Goal: Task Accomplishment & Management: Use online tool/utility

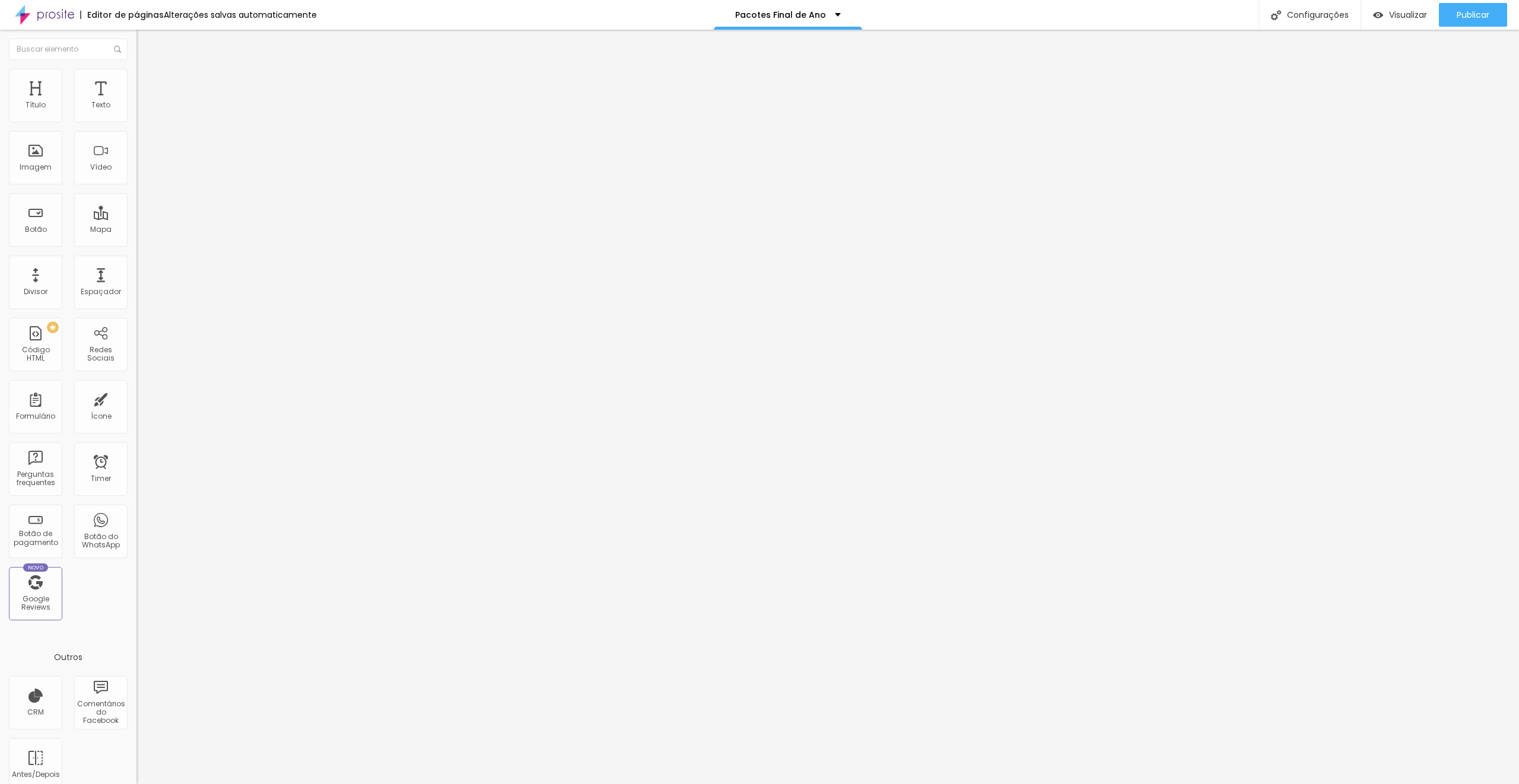
type input "19"
type input "18"
drag, startPoint x: 64, startPoint y: 116, endPoint x: 58, endPoint y: 116, distance: 6.0
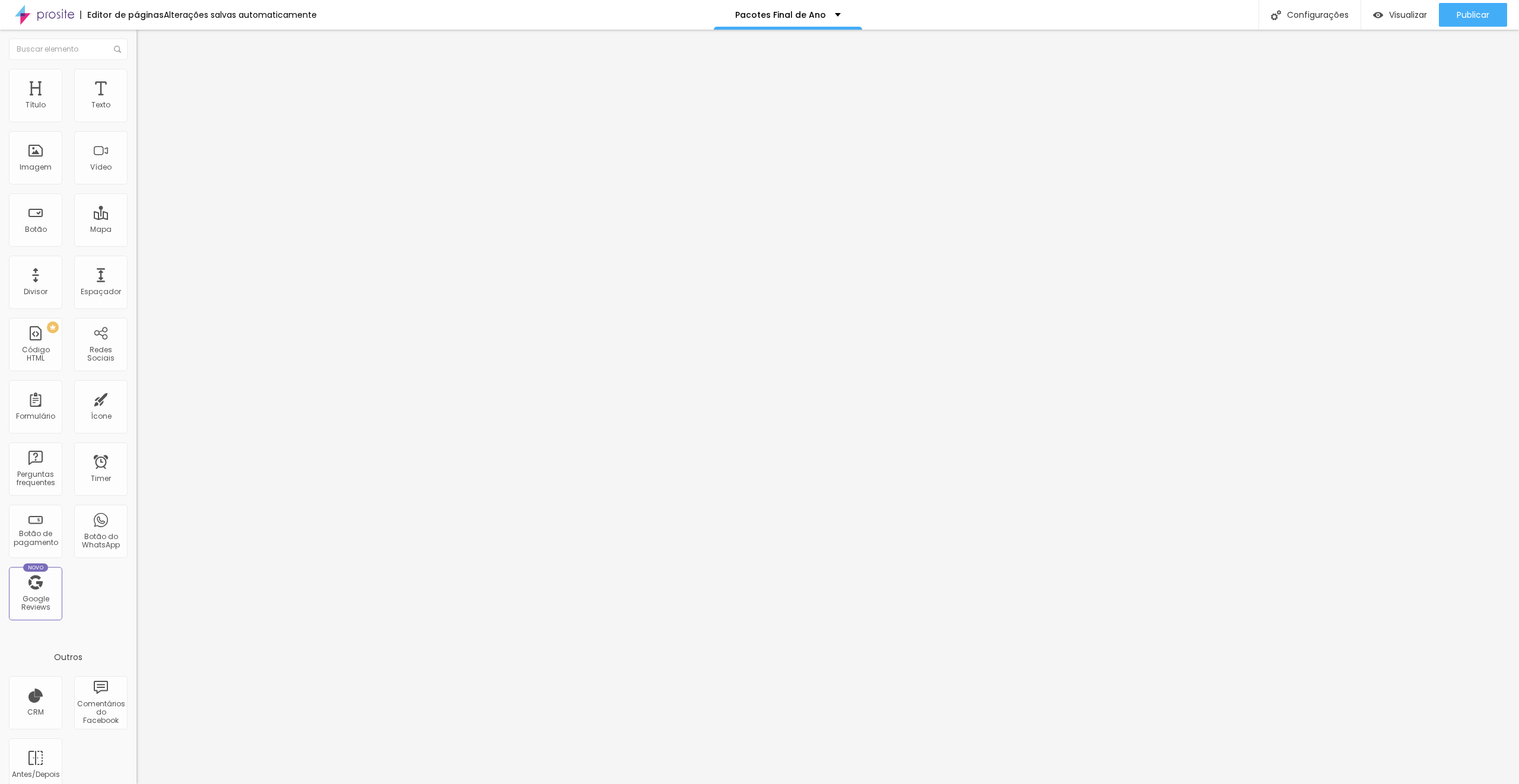
type input "18"
click at [137, 218] on input "range" at bounding box center [174, 223] width 77 height 10
click at [137, 77] on li "Estilo" at bounding box center [205, 75] width 137 height 12
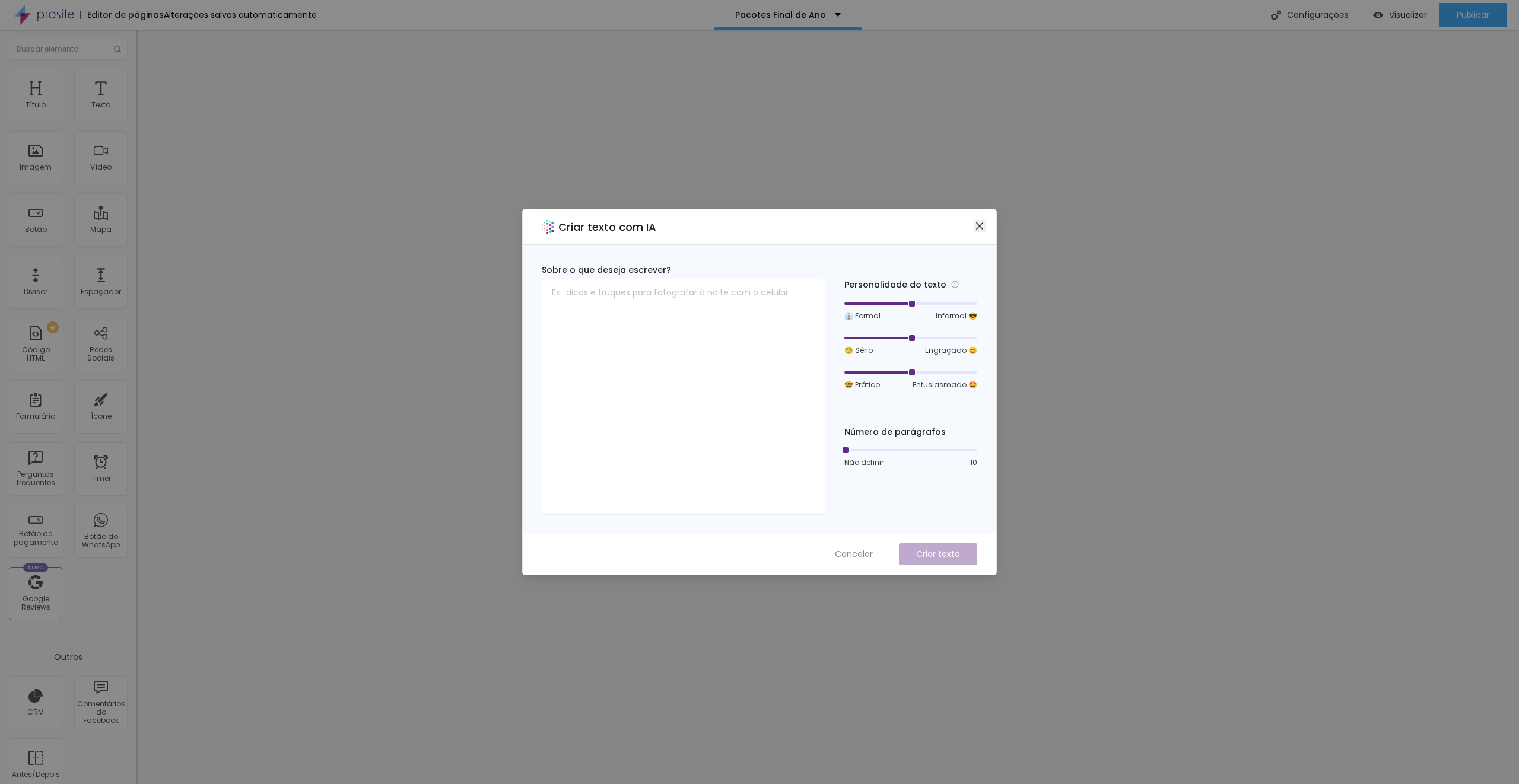
click at [978, 227] on icon "close" at bounding box center [979, 226] width 10 height 10
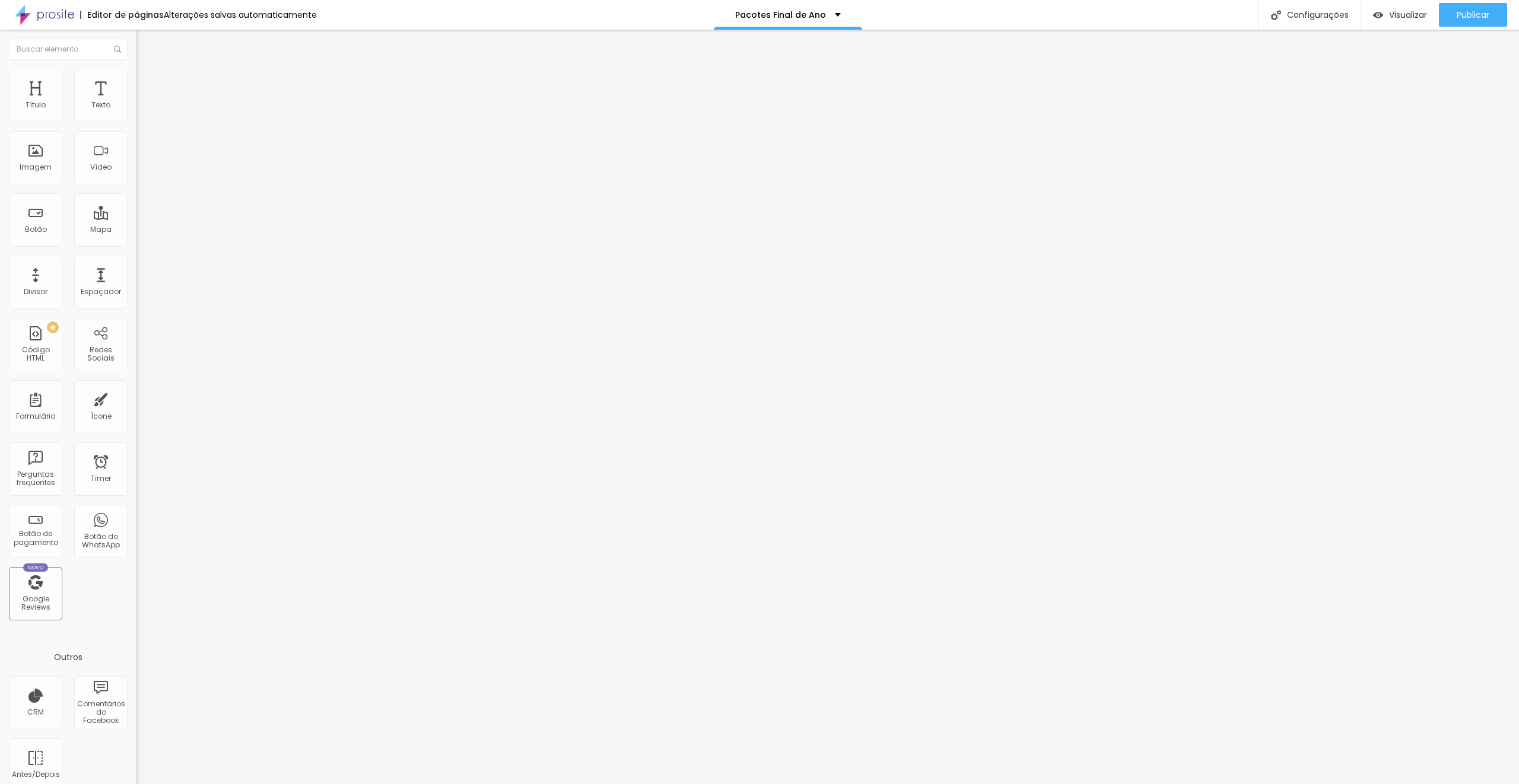
click at [137, 76] on img at bounding box center [142, 74] width 11 height 11
type input "17"
type input "16"
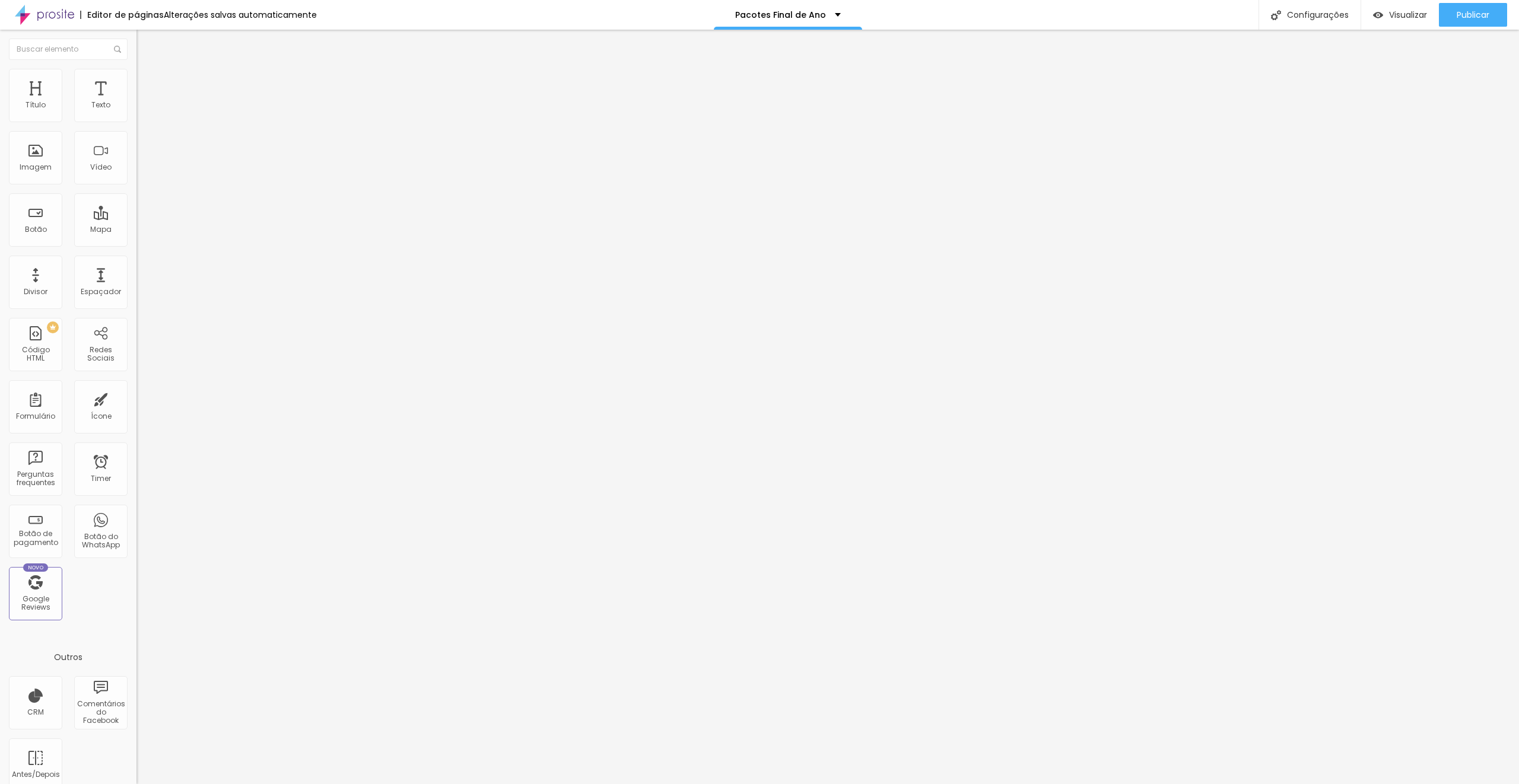
type input "15"
click at [137, 218] on input "range" at bounding box center [174, 223] width 77 height 10
type input "16"
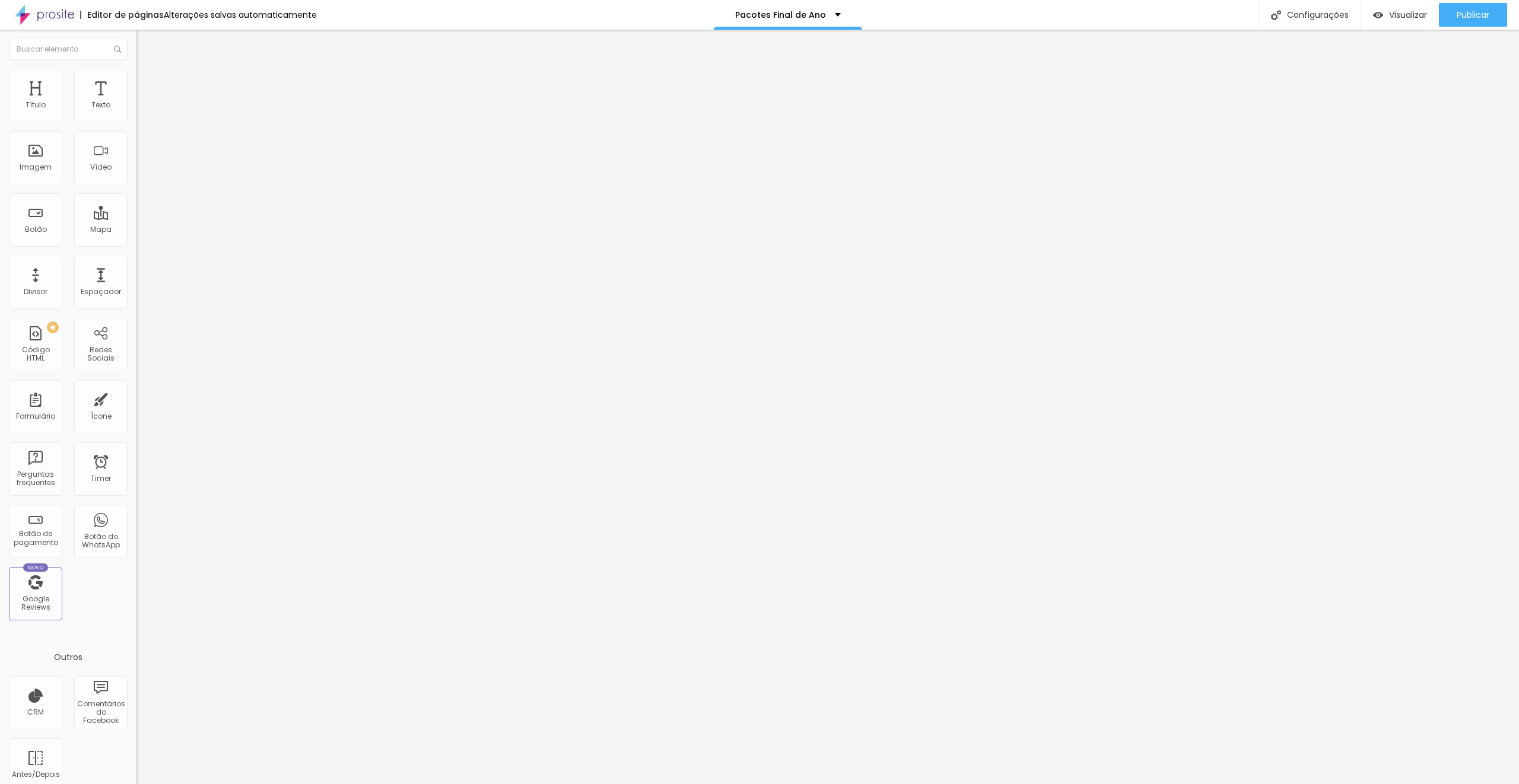
type input "16"
type input "17"
type input "18"
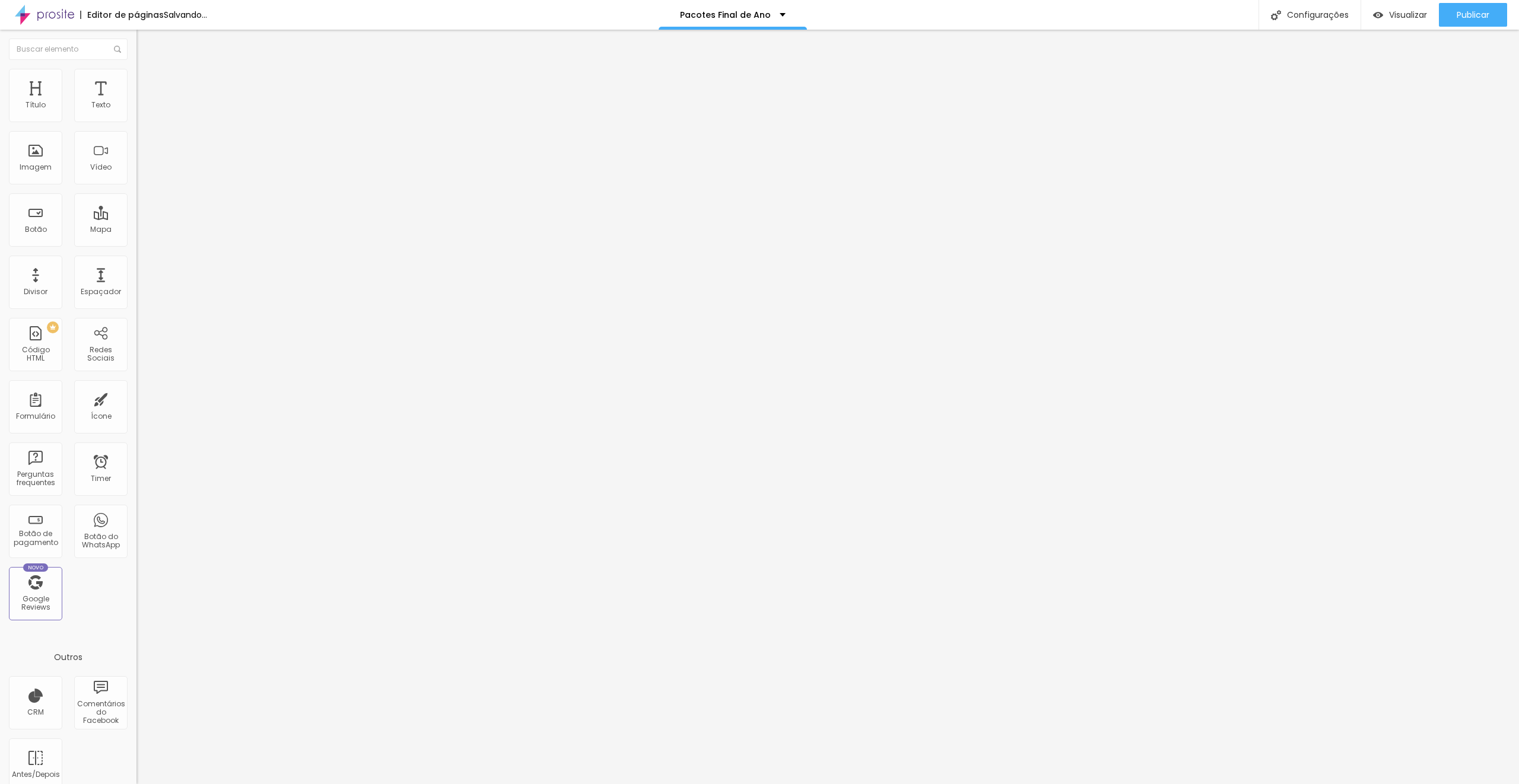
drag, startPoint x: 49, startPoint y: 116, endPoint x: 57, endPoint y: 116, distance: 8.0
type input "18"
click at [137, 218] on input "range" at bounding box center [174, 223] width 77 height 10
click at [137, 112] on span "Titulo 2" at bounding box center [155, 105] width 39 height 15
click at [137, 123] on span "Titulo 3" at bounding box center [153, 116] width 33 height 14
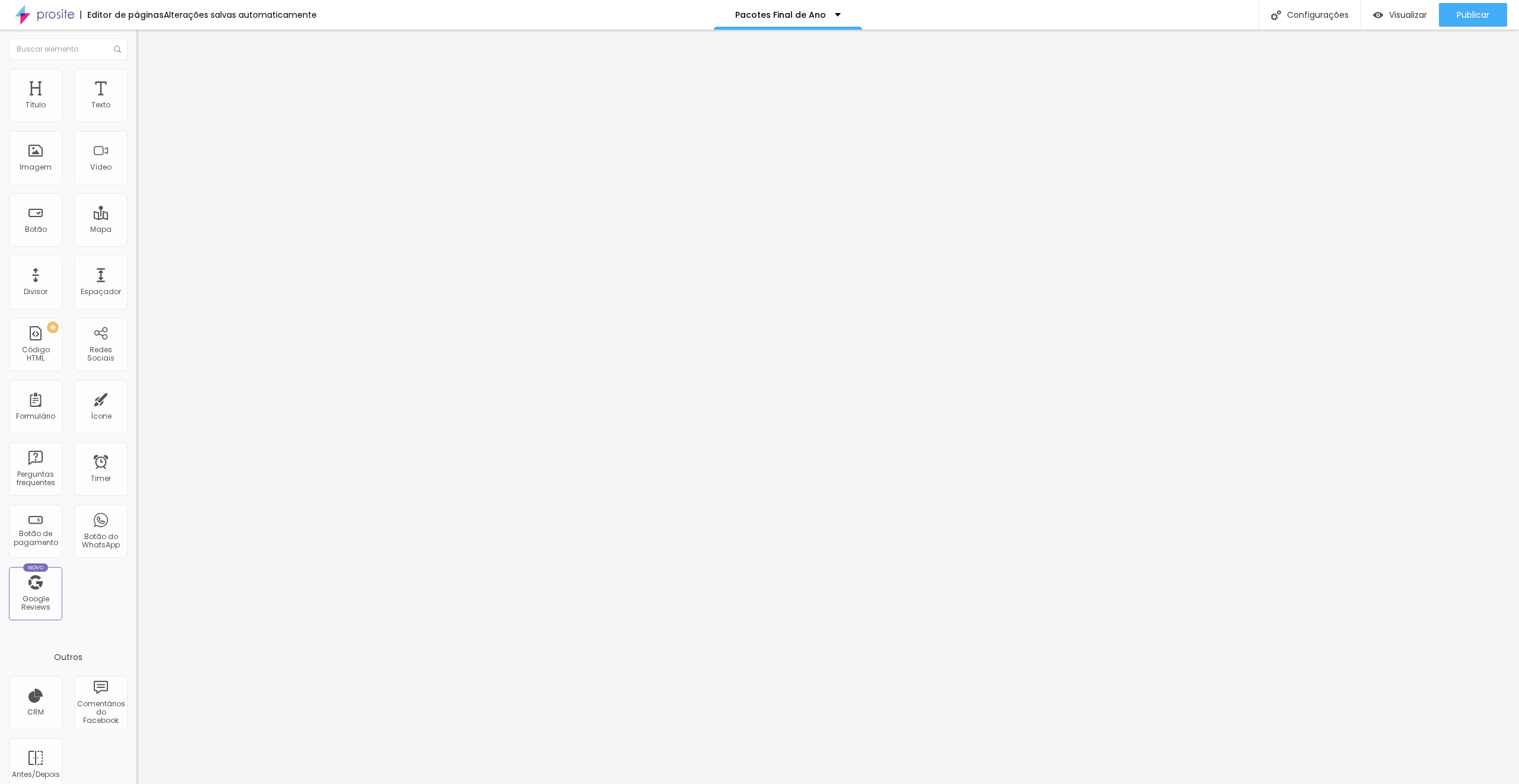
click at [137, 132] on span "Titulo 4" at bounding box center [152, 127] width 31 height 12
click at [137, 140] on span "Titulo 5" at bounding box center [149, 134] width 26 height 10
click at [137, 146] on div "Titulo 6 H6" at bounding box center [205, 143] width 137 height 7
type input "78"
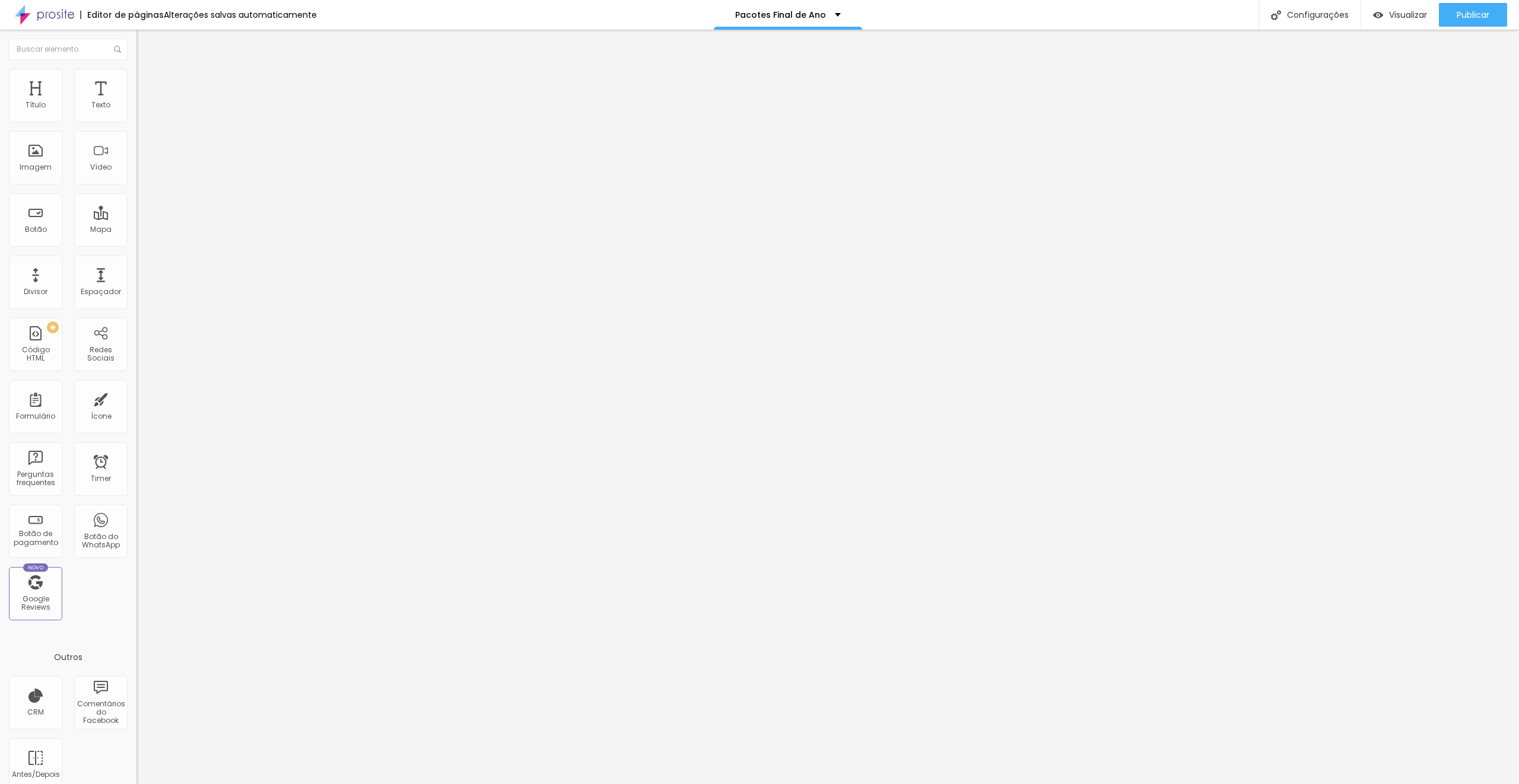
type input "77"
type input "76"
type input "75"
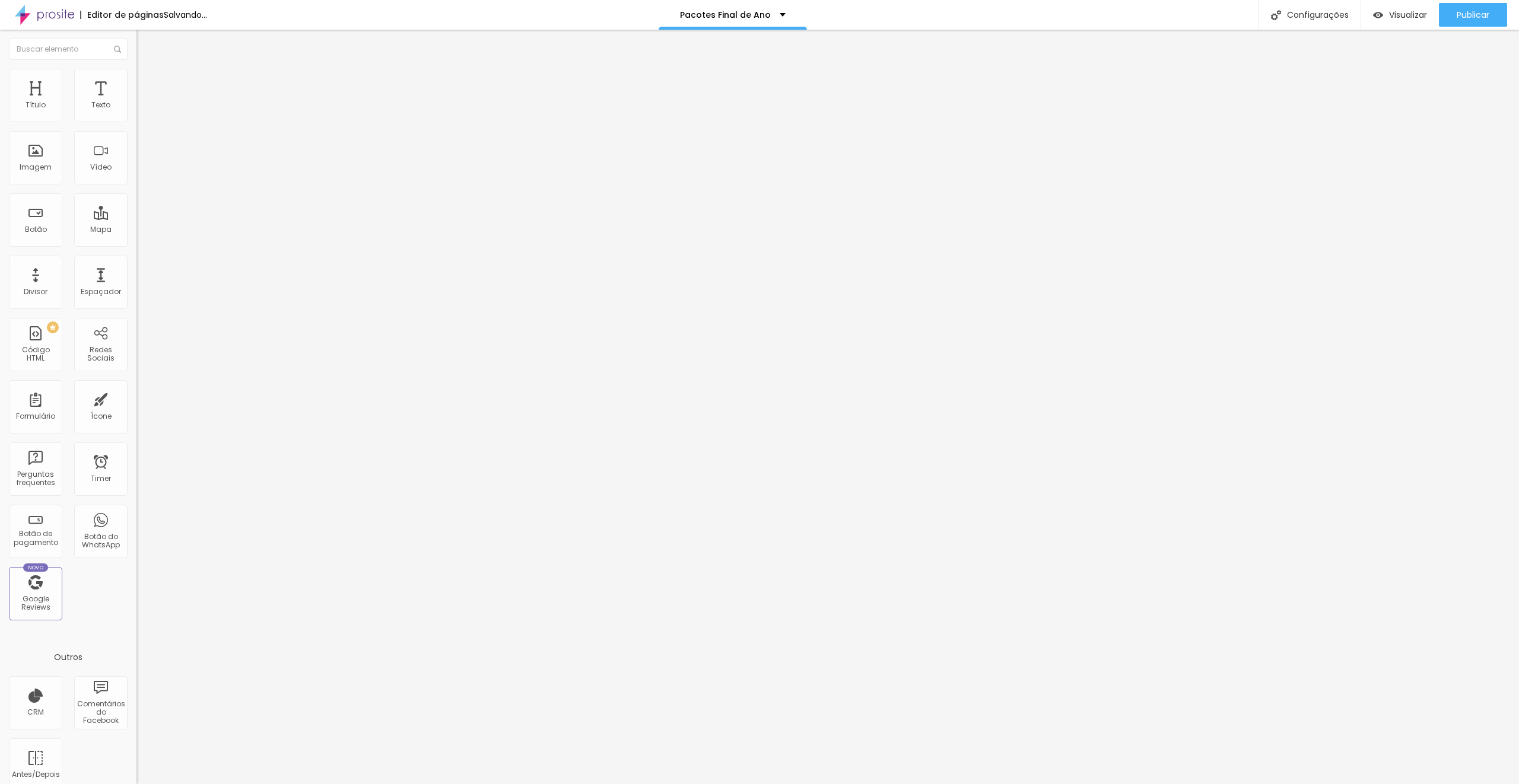
type input "75"
type input "74"
type input "73"
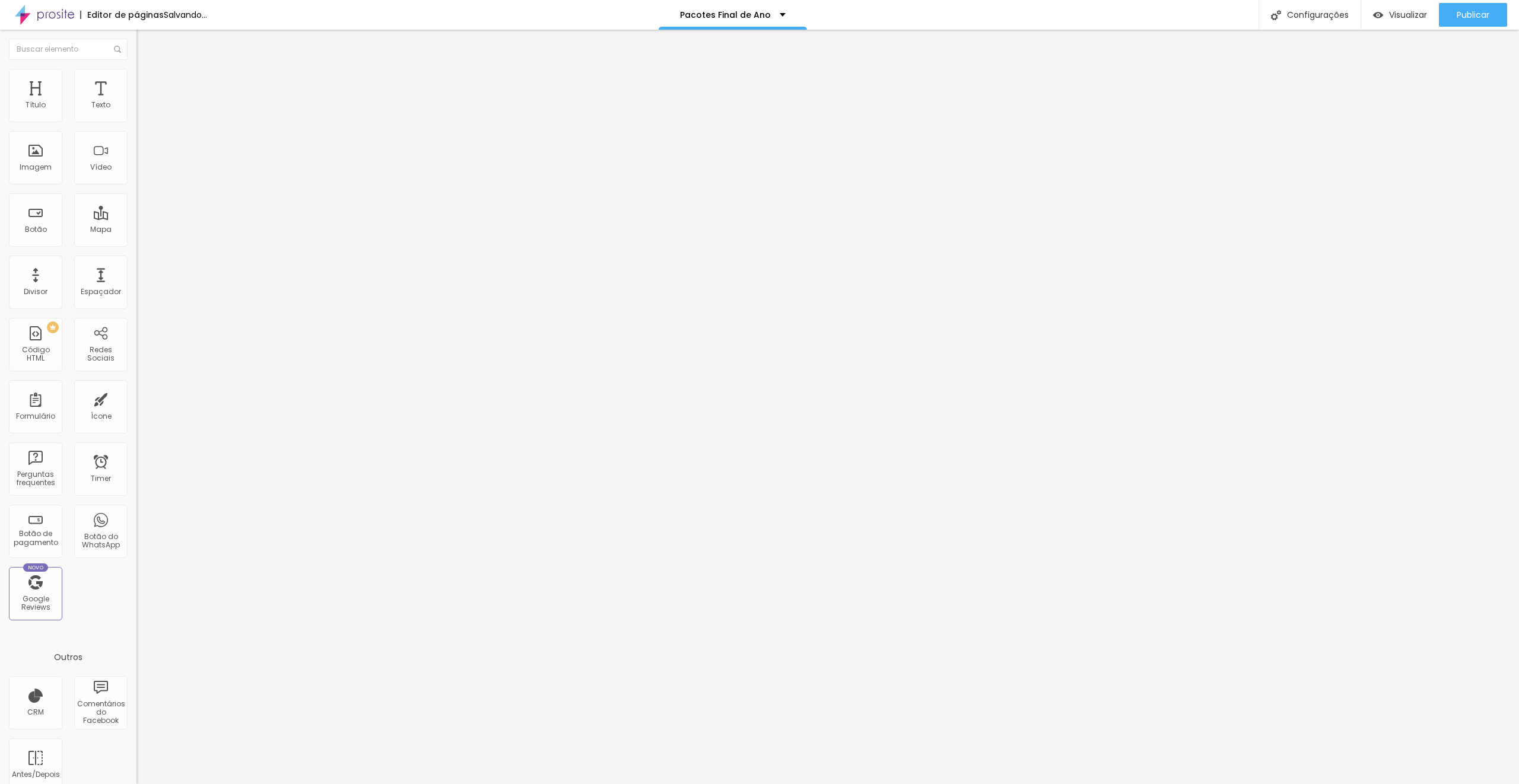
type input "72"
type input "71"
type input "70"
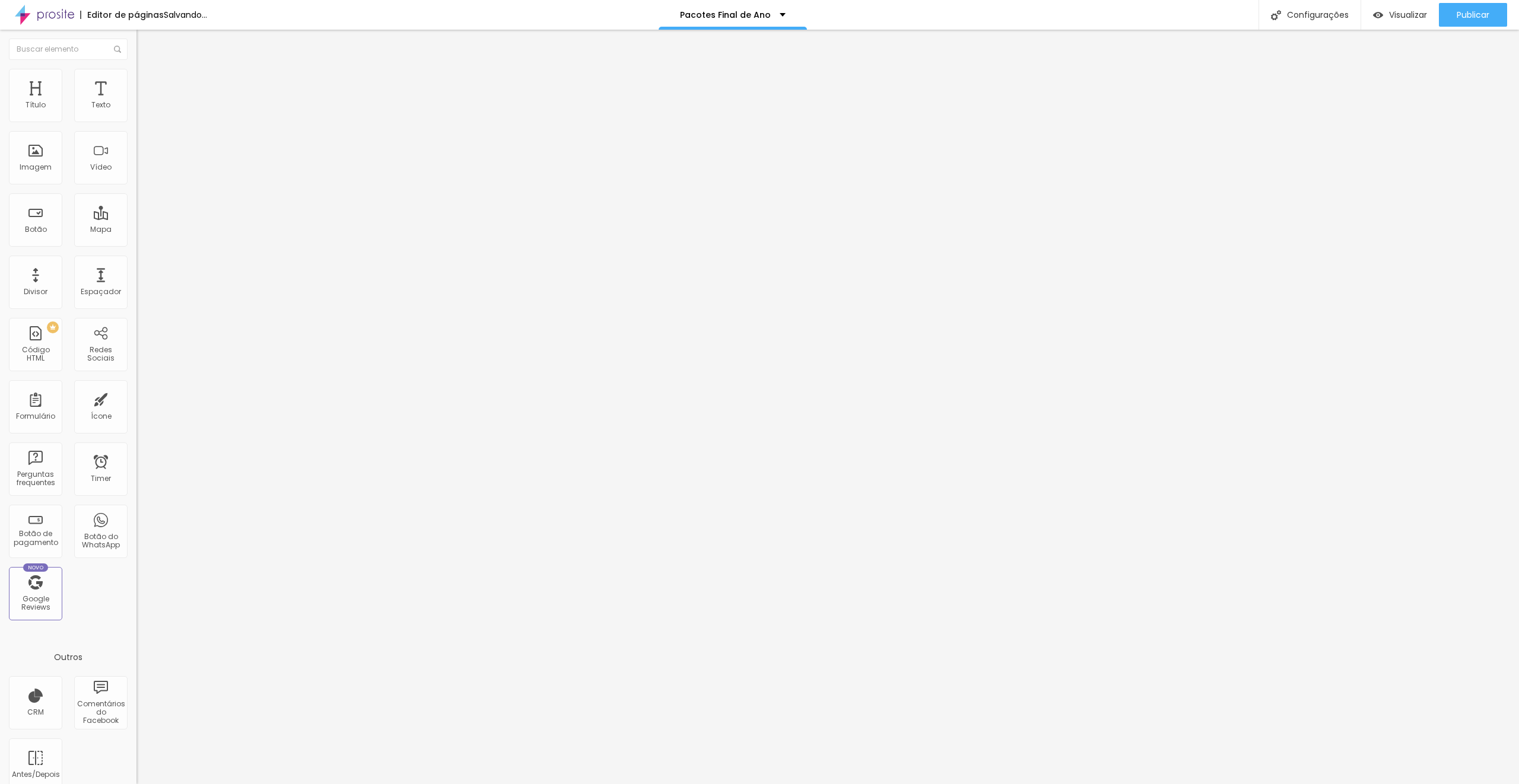
type input "70"
type input "69"
drag, startPoint x: 81, startPoint y: 250, endPoint x: 74, endPoint y: 249, distance: 7.1
type input "69"
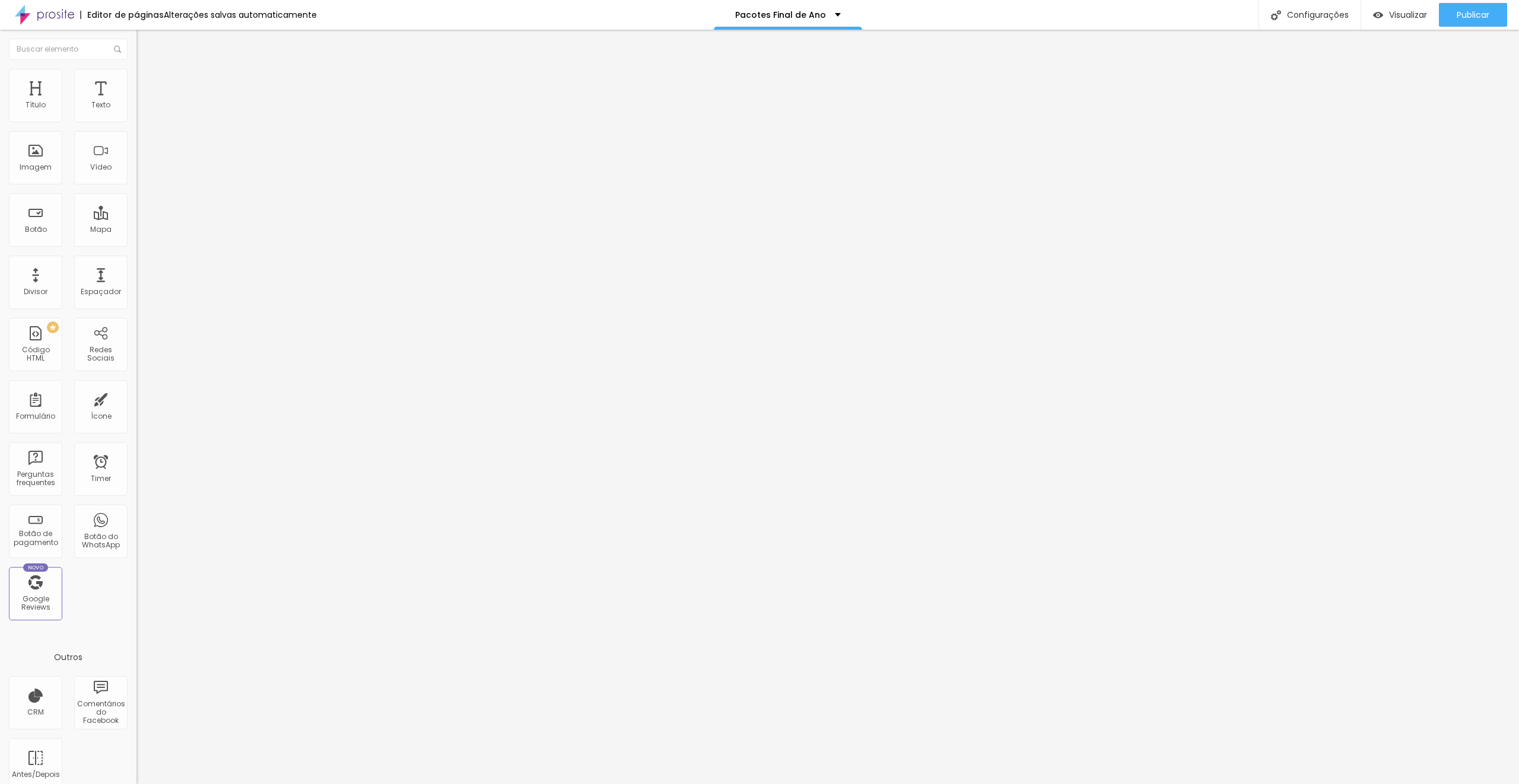
click at [137, 284] on input "range" at bounding box center [174, 289] width 77 height 10
click at [927, 20] on div "Editor de páginas Alterações salvas automaticamente Pacotes Final de Ano Config…" at bounding box center [759, 14] width 1519 height 30
